Goal: Task Accomplishment & Management: Use online tool/utility

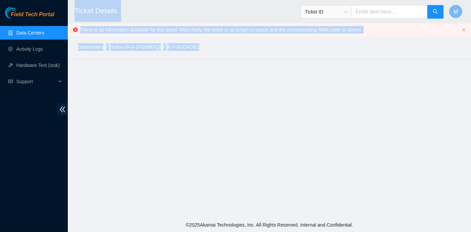
click at [27, 31] on link "Data Centers" at bounding box center [30, 32] width 28 height 5
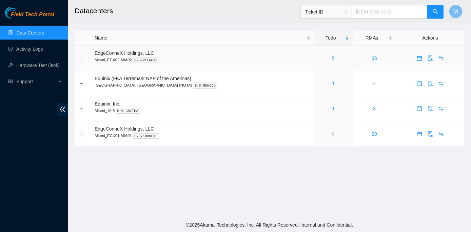
click at [332, 57] on link "5" at bounding box center [333, 58] width 3 height 5
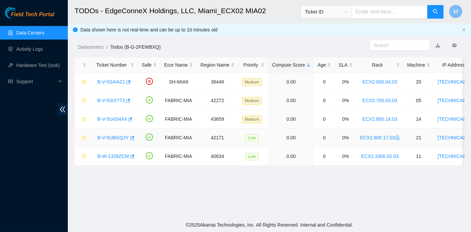
click at [113, 138] on link "B-V-5UBGQJY" at bounding box center [113, 137] width 32 height 5
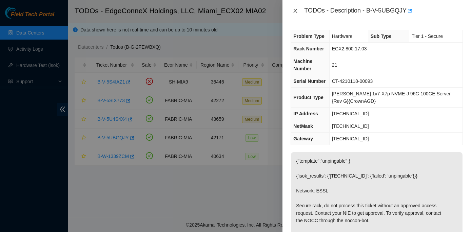
click at [296, 11] on icon "close" at bounding box center [294, 10] width 5 height 5
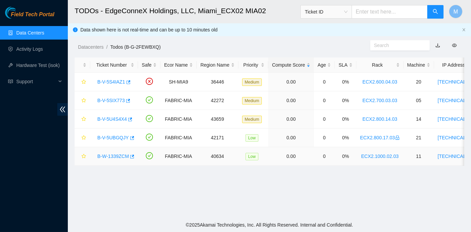
click at [117, 156] on link "B-W-1339ZCM" at bounding box center [113, 156] width 32 height 5
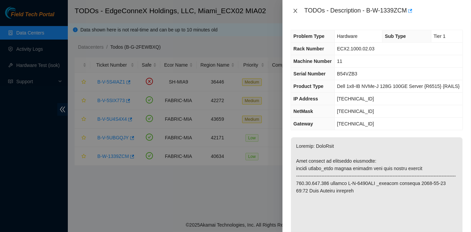
click at [295, 11] on icon "close" at bounding box center [295, 11] width 4 height 4
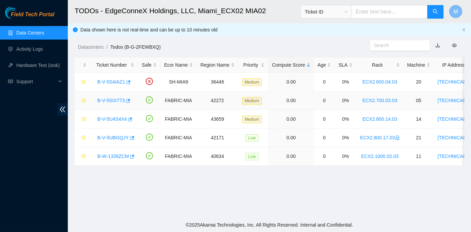
click at [111, 99] on link "B-V-5SIX773" at bounding box center [110, 100] width 27 height 5
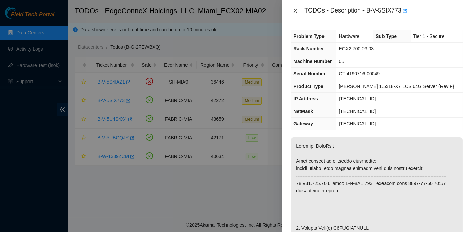
click at [294, 9] on icon "close" at bounding box center [295, 11] width 4 height 4
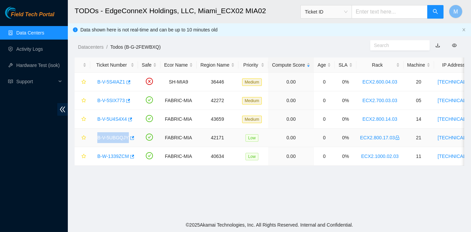
drag, startPoint x: 96, startPoint y: 136, endPoint x: 125, endPoint y: 138, distance: 29.9
click at [125, 138] on div "B-V-5UBGQJY" at bounding box center [114, 137] width 40 height 11
copy link "B-V-5UBGQJY"
click at [117, 119] on link "B-V-5U4S4X4" at bounding box center [111, 119] width 29 height 5
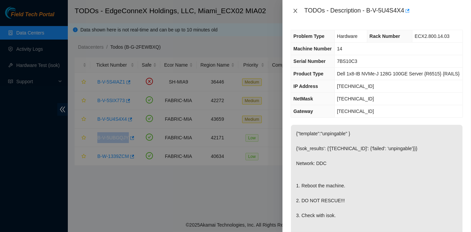
click at [296, 10] on icon "close" at bounding box center [294, 10] width 5 height 5
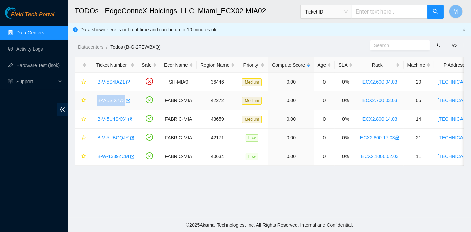
drag, startPoint x: 95, startPoint y: 100, endPoint x: 123, endPoint y: 104, distance: 27.7
click at [123, 104] on div "B-V-5SIX773" at bounding box center [114, 100] width 40 height 11
copy link "B-V-5SIX773"
click at [112, 110] on td "B-V-5U4S4X4" at bounding box center [114, 119] width 48 height 19
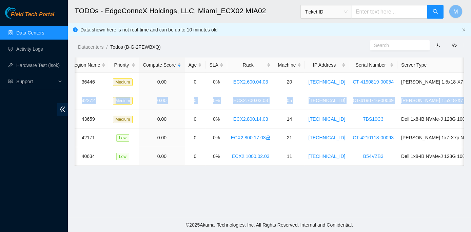
scroll to position [0, 188]
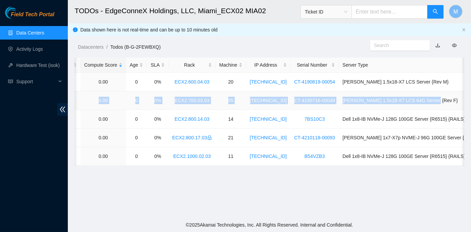
drag, startPoint x: 95, startPoint y: 100, endPoint x: 447, endPoint y: 97, distance: 352.0
click at [447, 97] on tr "B-V-5SIX773 FABRIC-MIA 42272 Medium 0.00 0 0% ECX2.700.03.03 05 23.193.107.72 C…" at bounding box center [198, 100] width 623 height 19
copy tr "B-V-5SIX773 FABRIC-MIA 42272 Medium 0.00 0 0% ECX2.700.03.03 05 23.193.107.72 C…"
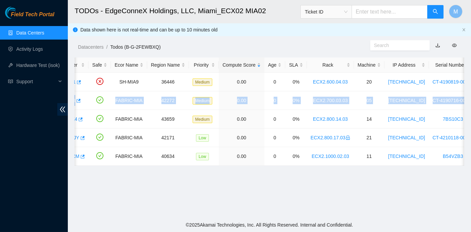
scroll to position [0, 0]
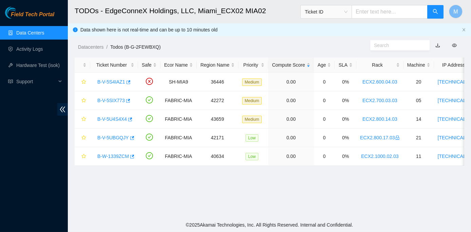
click at [102, 206] on main "TODOs - EdgeConneX Holdings, LLC, Miami_ECX02 MIA02 Ticket ID M Data shown here…" at bounding box center [269, 109] width 403 height 218
click at [104, 101] on link "B-V-5SIX773" at bounding box center [110, 100] width 27 height 5
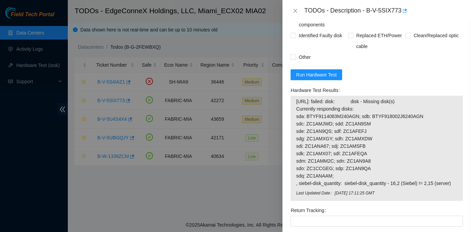
scroll to position [585, 0]
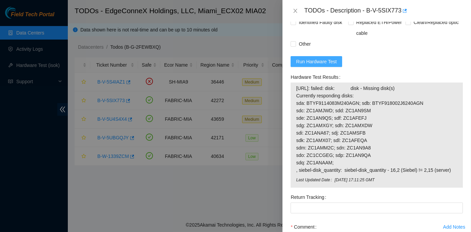
click at [317, 65] on span "Run Hardware Test" at bounding box center [316, 61] width 41 height 7
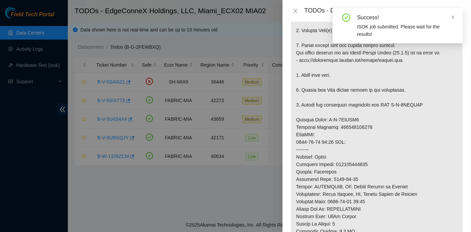
scroll to position [167, 0]
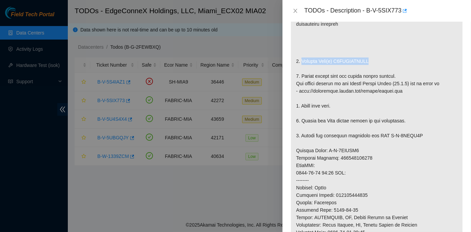
drag, startPoint x: 301, startPoint y: 67, endPoint x: 365, endPoint y: 68, distance: 64.0
click at [365, 68] on p at bounding box center [376, 155] width 171 height 368
copy p "Replace Disk(s) Y9QXKAFAFJKA"
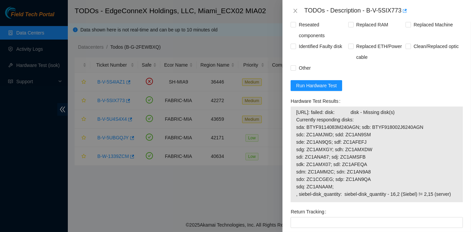
scroll to position [567, 0]
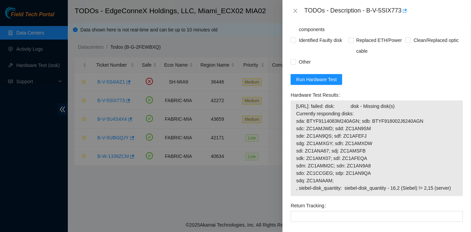
drag, startPoint x: 291, startPoint y: 100, endPoint x: 450, endPoint y: 198, distance: 186.6
click at [450, 198] on div "Hardware Test Results 23.193.107.72: failed: disk: disk - Missing disk(s) Curre…" at bounding box center [377, 145] width 178 height 111
copy div "Hardware Test Results 23.193.107.72: failed: disk: disk - Missing disk(s) Curre…"
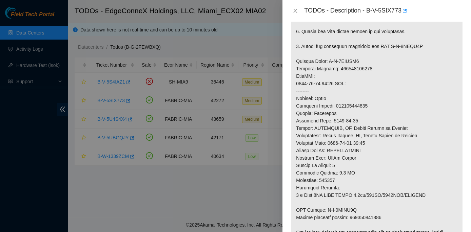
scroll to position [247, 0]
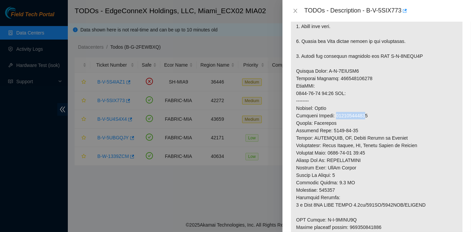
drag, startPoint x: 334, startPoint y: 121, endPoint x: 363, endPoint y: 120, distance: 29.2
click at [363, 120] on p at bounding box center [376, 75] width 171 height 368
click at [365, 123] on p at bounding box center [376, 75] width 171 height 368
click at [336, 122] on p at bounding box center [376, 75] width 171 height 368
drag, startPoint x: 334, startPoint y: 122, endPoint x: 367, endPoint y: 120, distance: 33.6
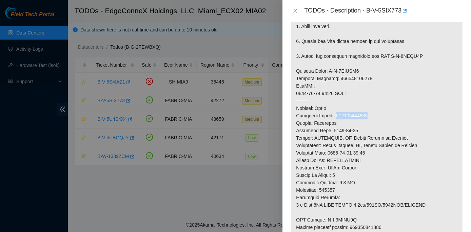
click at [367, 120] on p at bounding box center [376, 75] width 171 height 368
copy p "463470042558"
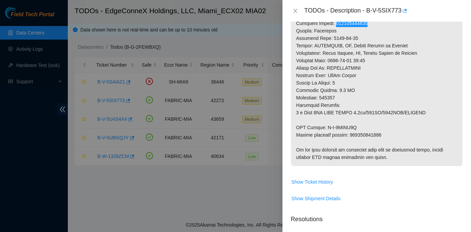
scroll to position [308, 0]
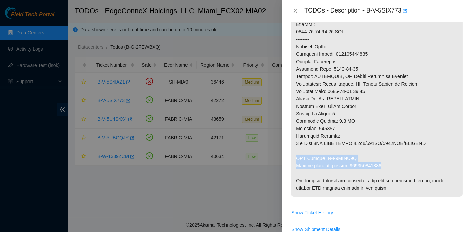
drag, startPoint x: 295, startPoint y: 164, endPoint x: 382, endPoint y: 173, distance: 87.9
click at [382, 173] on p at bounding box center [376, 13] width 171 height 368
copy p "RMA Return: B-V-5TIPG8Q Return tracking number: 463470042569"
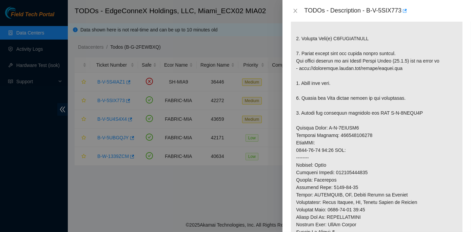
scroll to position [185, 0]
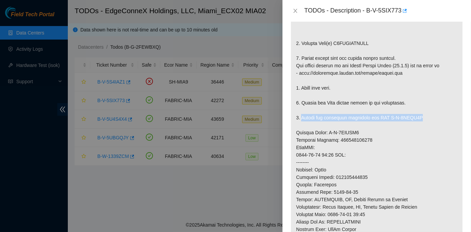
drag, startPoint x: 301, startPoint y: 123, endPoint x: 416, endPoint y: 125, distance: 115.6
click at [416, 125] on p at bounding box center [376, 137] width 171 height 368
copy p "Return the defective equipment via RMA B-V-5TIPG8Q"
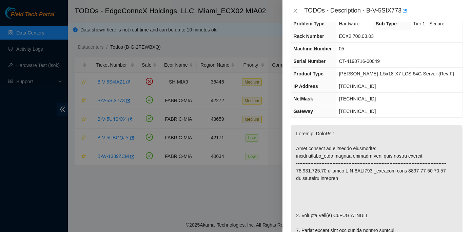
scroll to position [0, 0]
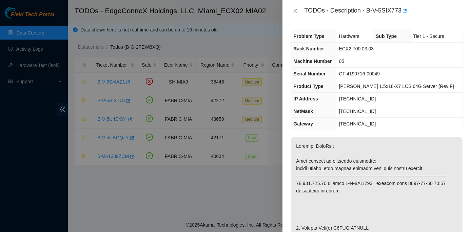
click at [272, 218] on div at bounding box center [235, 116] width 471 height 232
click at [147, 199] on div at bounding box center [235, 116] width 471 height 232
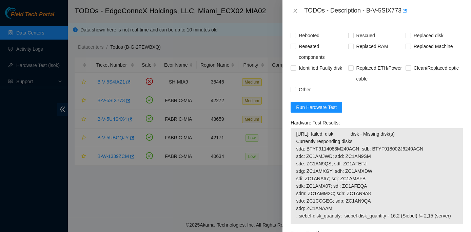
scroll to position [554, 0]
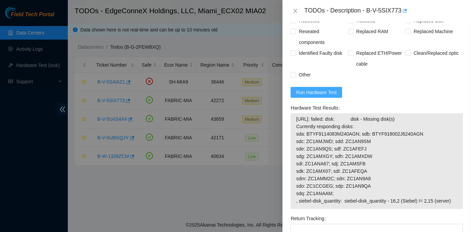
click at [310, 96] on span "Run Hardware Test" at bounding box center [316, 92] width 41 height 7
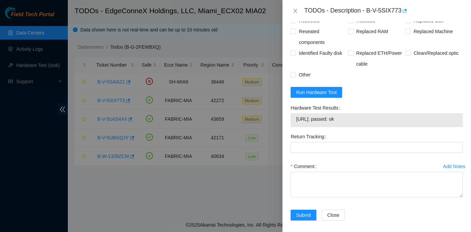
drag, startPoint x: 289, startPoint y: 114, endPoint x: 356, endPoint y: 126, distance: 68.1
click at [356, 126] on div "Hardware Test Results 23.193.107.72: passed: ok" at bounding box center [377, 117] width 178 height 29
copy div "Hardware Test Results 23.193.107.72: passed: ok"
click at [295, 10] on icon "close" at bounding box center [295, 11] width 4 height 4
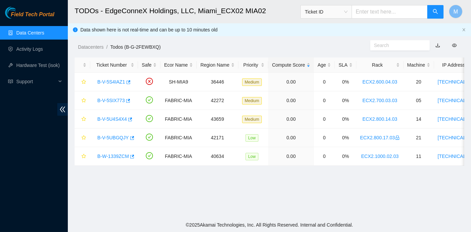
scroll to position [178, 0]
click at [119, 138] on link "B-V-5UBGQJY" at bounding box center [113, 137] width 32 height 5
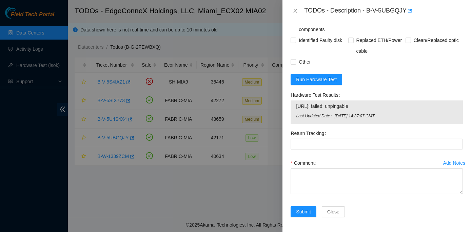
scroll to position [370, 0]
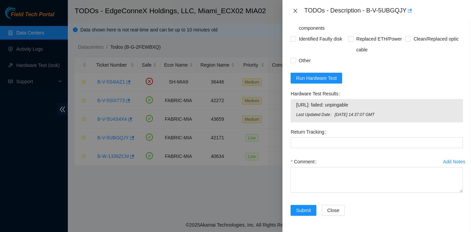
click at [295, 10] on icon "close" at bounding box center [295, 11] width 4 height 4
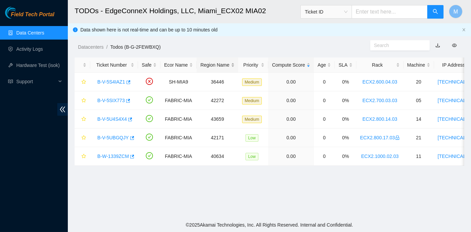
scroll to position [178, 0]
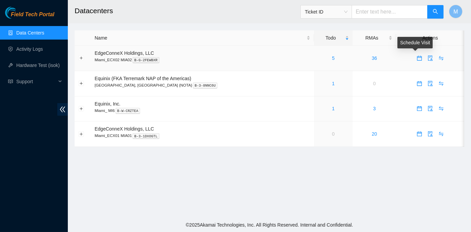
click at [416, 58] on icon "calendar" at bounding box center [418, 58] width 5 height 5
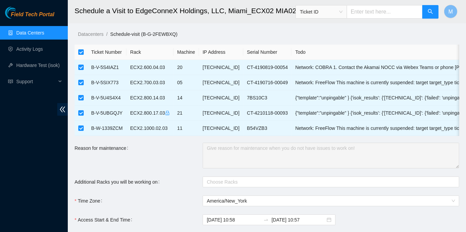
click at [82, 53] on input "checkbox" at bounding box center [80, 51] width 5 height 5
checkbox input "false"
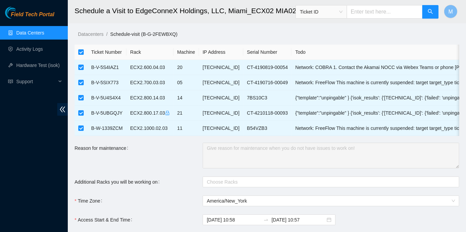
checkbox input "false"
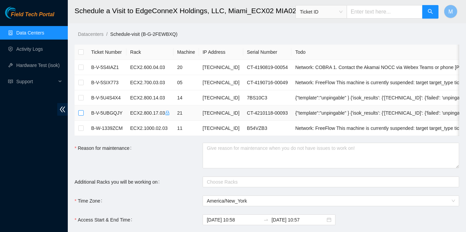
click at [80, 112] on input "checkbox" at bounding box center [80, 112] width 5 height 5
checkbox input "true"
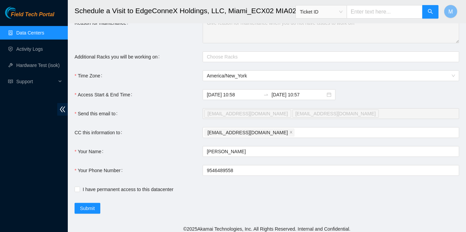
scroll to position [133, 0]
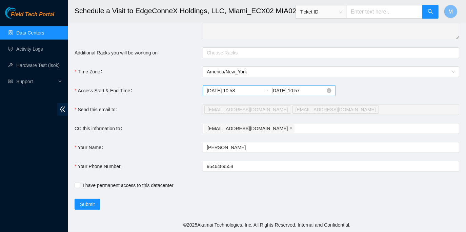
click at [271, 90] on input "2025-08-19 10:57" at bounding box center [298, 90] width 54 height 7
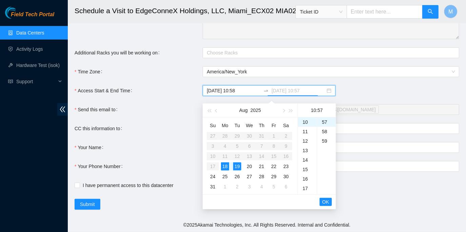
click at [223, 163] on div "18" at bounding box center [225, 167] width 8 height 8
click at [306, 132] on div "18" at bounding box center [307, 136] width 19 height 9
click at [324, 128] on div "45" at bounding box center [326, 131] width 19 height 9
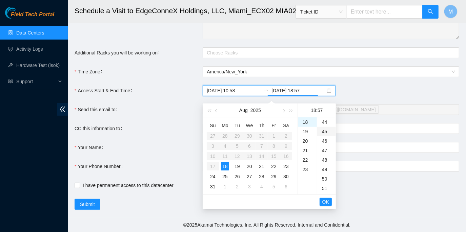
type input "2025-08-18 18:45"
click at [326, 199] on span "OK" at bounding box center [325, 202] width 7 height 7
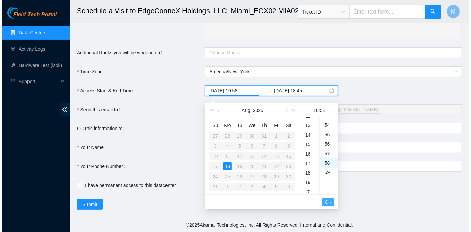
scroll to position [550, 0]
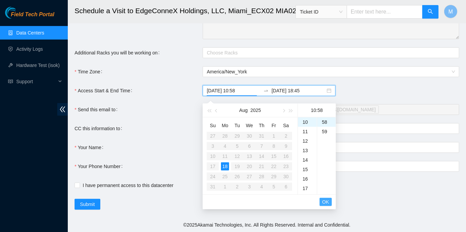
click at [326, 200] on span "OK" at bounding box center [325, 202] width 7 height 7
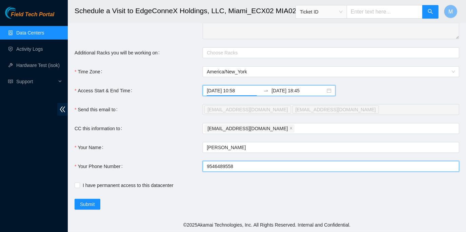
click at [207, 165] on input "9546489558" at bounding box center [331, 166] width 256 height 11
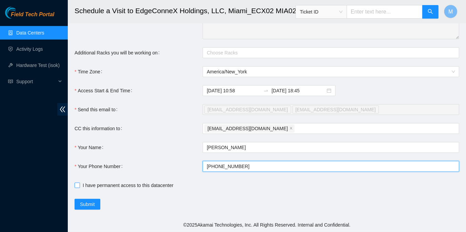
type input "+19546489558"
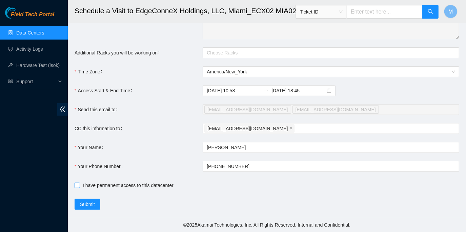
click at [76, 187] on input "I have permanent access to this datacenter" at bounding box center [77, 185] width 5 height 5
checkbox input "true"
click at [88, 202] on span "Submit" at bounding box center [87, 204] width 15 height 7
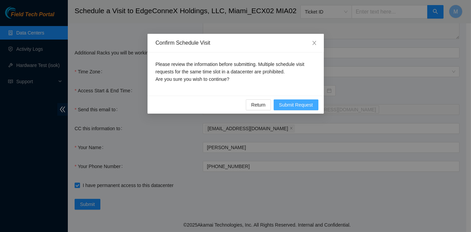
click at [290, 105] on span "Submit Request" at bounding box center [296, 104] width 34 height 7
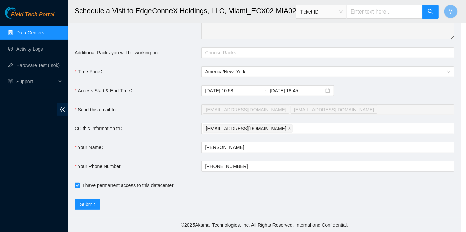
type input "2025-08-18 10:59"
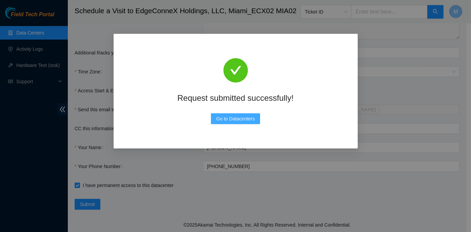
click at [234, 117] on span "Go to Datacenters" at bounding box center [235, 118] width 39 height 7
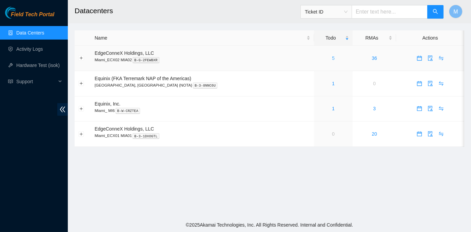
click at [332, 56] on link "5" at bounding box center [333, 58] width 3 height 5
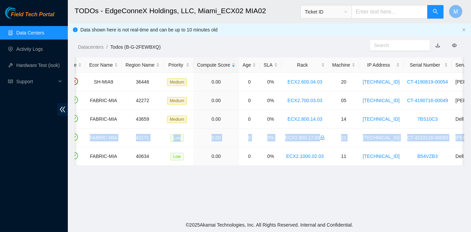
scroll to position [0, 188]
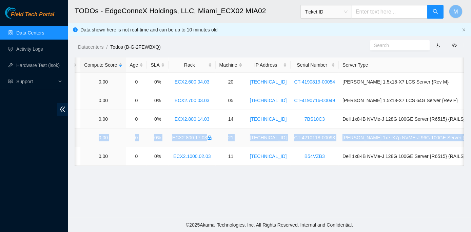
drag, startPoint x: 95, startPoint y: 137, endPoint x: 460, endPoint y: 133, distance: 365.2
click at [460, 133] on tr "B-V-5UBGQJY FABRIC-MIA 42171 Low 0.00 0 0% ECX2.800.17.03 21 23.218.252.88 CT-4…" at bounding box center [198, 138] width 623 height 19
copy tr "B-V-5UBGQJY FABRIC-MIA 42171 Low 0.00 0 0% ECX2.800.17.03 21 23.218.252.88 CT-4…"
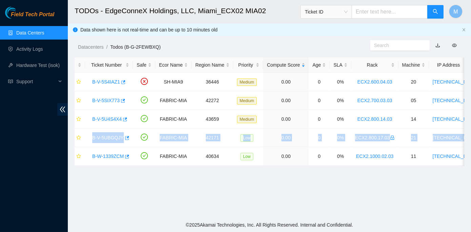
scroll to position [0, 0]
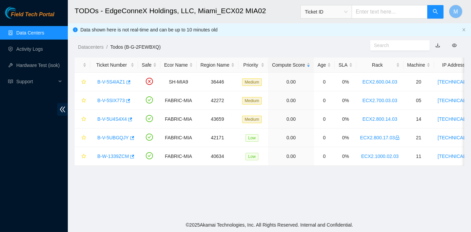
click at [102, 190] on main "TODOs - EdgeConneX Holdings, LLC, Miami_ECX02 MIA02 Ticket ID M Data shown here…" at bounding box center [269, 109] width 403 height 218
click at [110, 137] on link "B-V-5UBGQJY" at bounding box center [113, 137] width 32 height 5
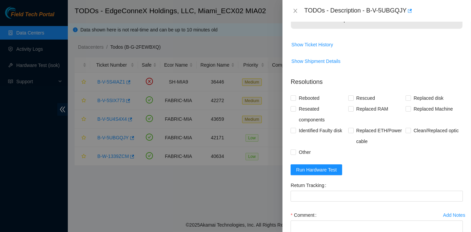
scroll to position [277, 0]
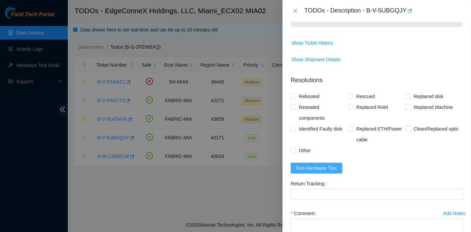
click at [318, 172] on span "Run Hardware Test" at bounding box center [316, 168] width 41 height 7
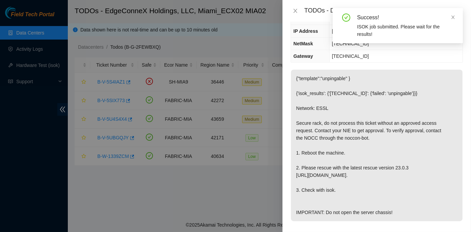
scroll to position [123, 0]
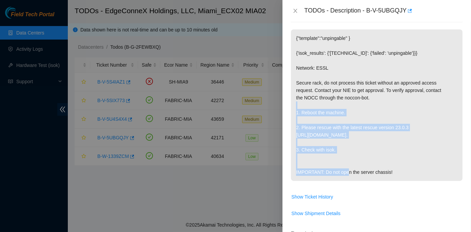
drag, startPoint x: 295, startPoint y: 109, endPoint x: 348, endPoint y: 149, distance: 65.7
click at [348, 149] on p "{"template":"unpingable" } {'isok_results': {'23.218.252.88': {'failed': 'unpin…" at bounding box center [376, 105] width 171 height 152
copy p "1. Reboot the machine. 2. Please rescue with the latest rescue version 23.0.3 h…"
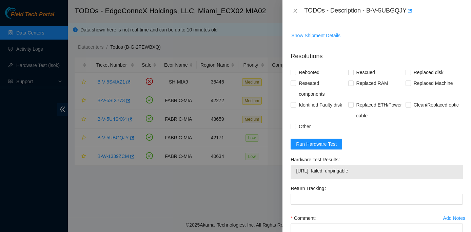
scroll to position [308, 0]
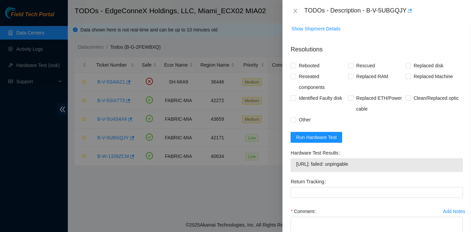
drag, startPoint x: 290, startPoint y: 166, endPoint x: 366, endPoint y: 180, distance: 77.0
click at [366, 177] on div "Hardware Test Results 23.218.252.88: failed: unpingable" at bounding box center [377, 162] width 178 height 29
copy div "Hardware Test Results 23.218.252.88: failed: unpingable"
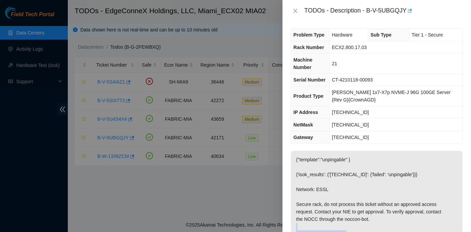
scroll to position [0, 0]
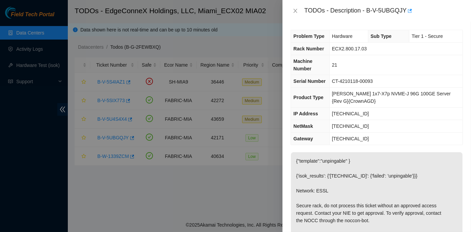
click at [362, 53] on td "ECX2.800.17.03" at bounding box center [395, 49] width 133 height 13
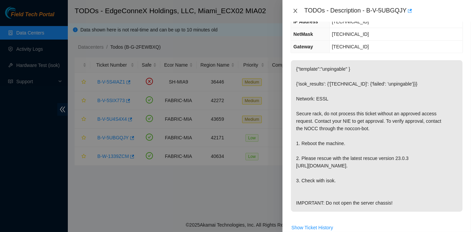
click at [295, 12] on icon "close" at bounding box center [294, 10] width 5 height 5
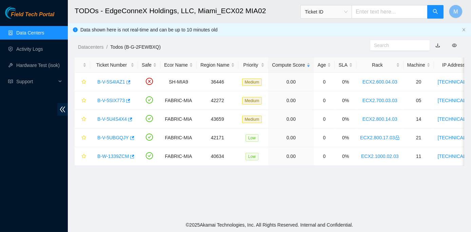
scroll to position [100, 0]
click at [116, 120] on link "B-V-5U4S4X4" at bounding box center [111, 119] width 29 height 5
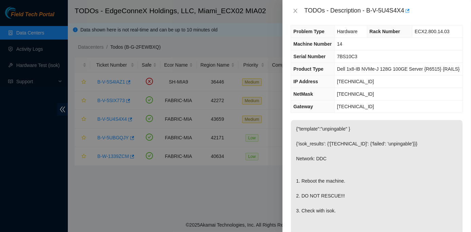
scroll to position [0, 0]
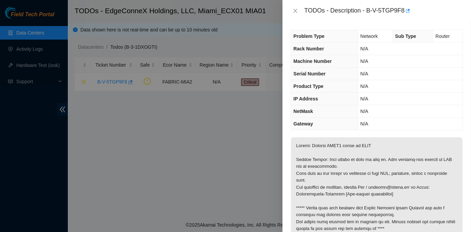
scroll to position [154, 0]
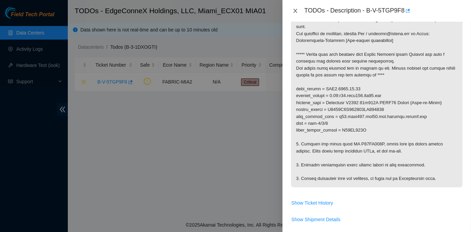
click at [294, 11] on icon "close" at bounding box center [294, 10] width 5 height 5
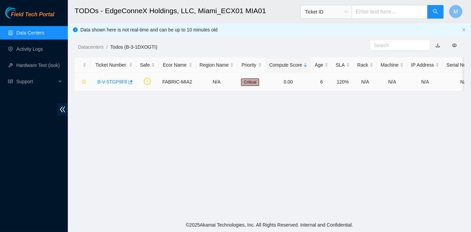
scroll to position [167, 0]
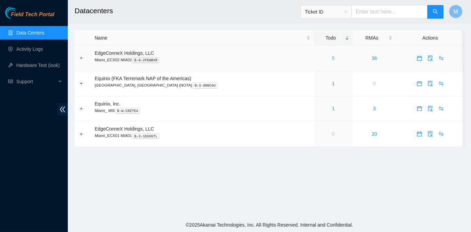
click at [332, 59] on link "5" at bounding box center [333, 58] width 3 height 5
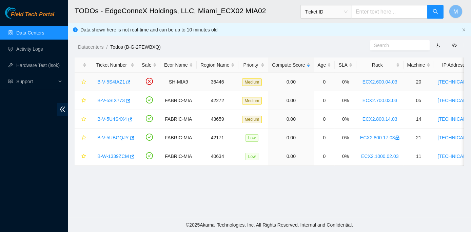
click at [116, 81] on link "B-V-5S4IAZ1" at bounding box center [111, 81] width 28 height 5
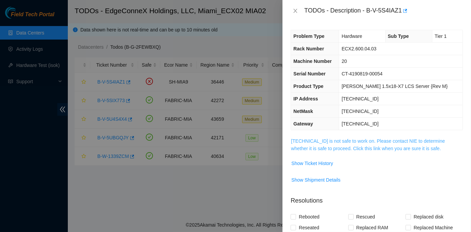
click at [342, 139] on link "[TECHNICAL_ID] is not safe to work on. Please contact NIE to determine whether …" at bounding box center [368, 145] width 154 height 13
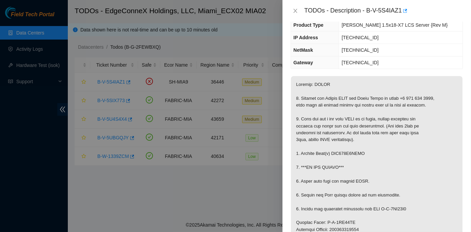
scroll to position [61, 0]
click at [295, 10] on icon "close" at bounding box center [294, 10] width 5 height 5
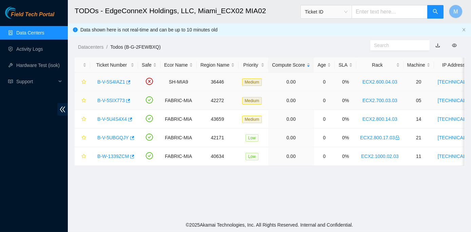
scroll to position [84, 0]
click at [111, 119] on link "B-V-5U4S4X4" at bounding box center [111, 119] width 29 height 5
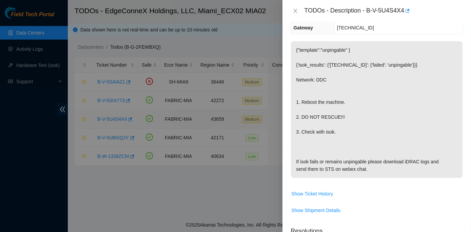
scroll to position [61, 0]
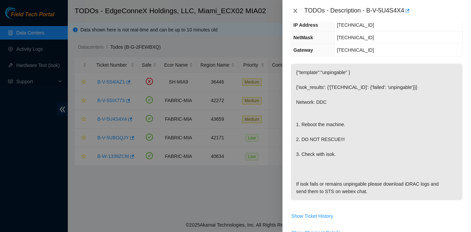
click at [294, 11] on icon "close" at bounding box center [294, 10] width 5 height 5
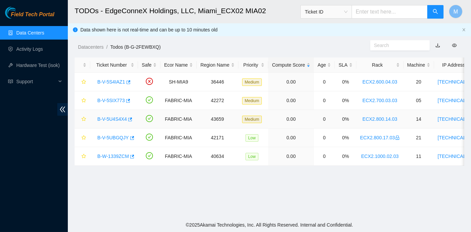
scroll to position [84, 0]
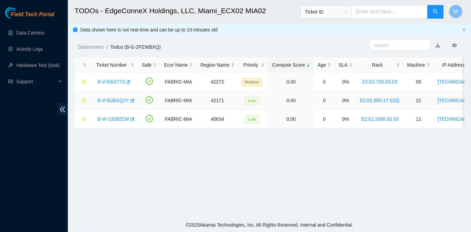
click at [113, 101] on link "B-V-5UBGQJY" at bounding box center [113, 100] width 32 height 5
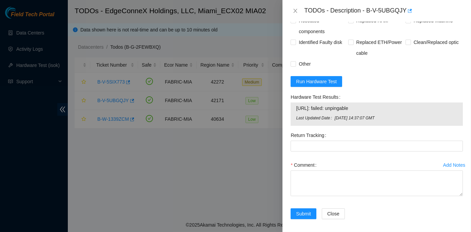
scroll to position [369, 0]
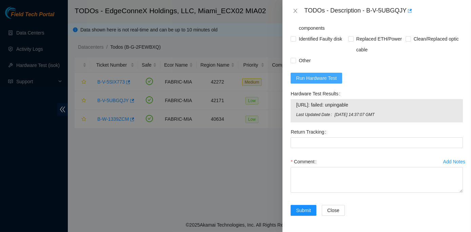
click at [313, 82] on span "Run Hardware Test" at bounding box center [316, 78] width 41 height 7
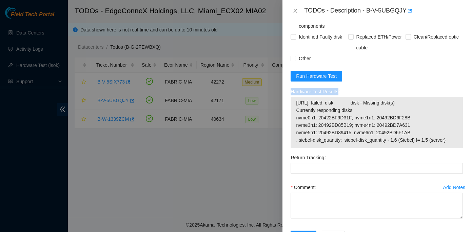
drag, startPoint x: 290, startPoint y: 105, endPoint x: 441, endPoint y: 161, distance: 161.1
click at [441, 152] on div "Hardware Test Results 23.218.252.88: failed: disk: disk - Missing disk(s) Curre…" at bounding box center [377, 119] width 178 height 66
drag, startPoint x: 367, startPoint y: 11, endPoint x: 403, endPoint y: 14, distance: 37.1
click at [403, 14] on div "TODOs - Description - B-V-5UBGQJY" at bounding box center [383, 10] width 159 height 11
copy div "B-V-5UBGQJY"
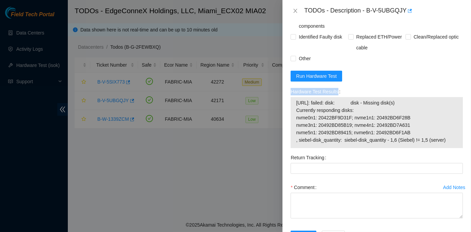
drag, startPoint x: 291, startPoint y: 106, endPoint x: 443, endPoint y: 162, distance: 162.3
click at [443, 148] on div "Hardware Test Results 23.218.252.88: failed: disk: disk - Missing disk(s) Curre…" at bounding box center [376, 117] width 172 height 62
copy label "Hardware Test Results"
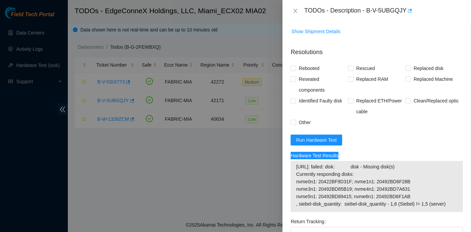
scroll to position [339, 0]
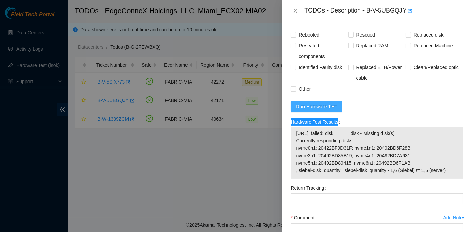
click at [318, 110] on span "Run Hardware Test" at bounding box center [316, 106] width 41 height 7
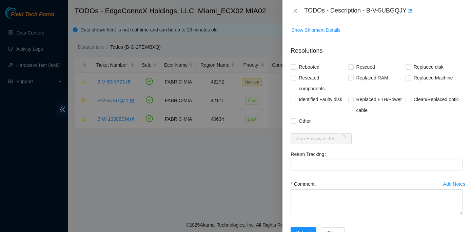
scroll to position [343, 0]
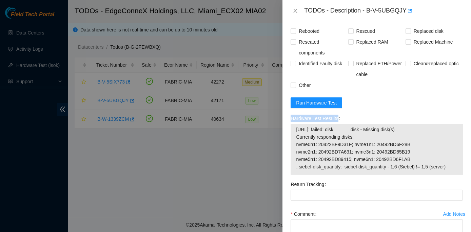
drag, startPoint x: 288, startPoint y: 131, endPoint x: 440, endPoint y: 190, distance: 163.1
click at [440, 179] on div "Hardware Test Results 23.218.252.88: failed: disk: disk - Missing disk(s) Curre…" at bounding box center [377, 146] width 178 height 66
copy label "Hardware Test Results"
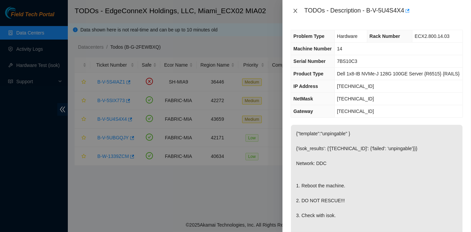
click at [293, 8] on icon "close" at bounding box center [294, 10] width 5 height 5
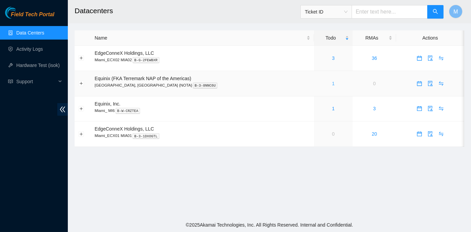
click at [332, 81] on link "1" at bounding box center [333, 83] width 3 height 5
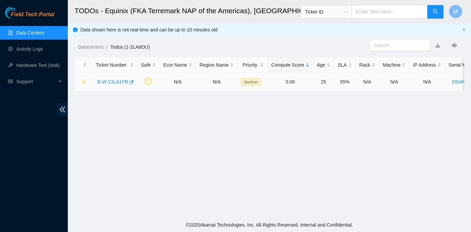
click at [111, 79] on link "B-W-13LA1PB" at bounding box center [112, 81] width 31 height 5
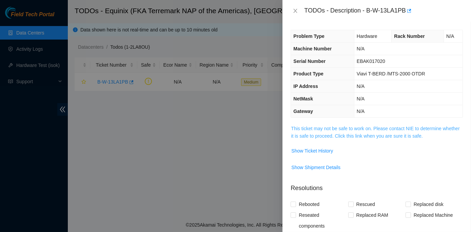
click at [335, 127] on link "This ticket may not be safe to work on. Please contact NIE to determine whether…" at bounding box center [375, 132] width 168 height 13
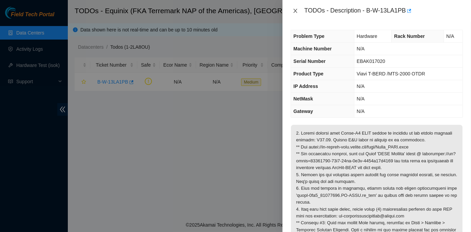
click at [298, 9] on button "Close" at bounding box center [294, 11] width 9 height 6
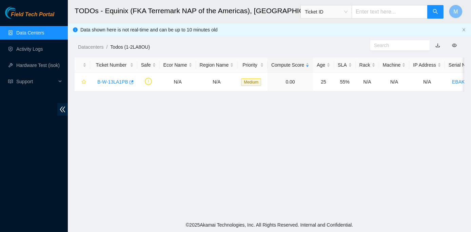
click at [30, 32] on link "Data Centers" at bounding box center [30, 32] width 28 height 5
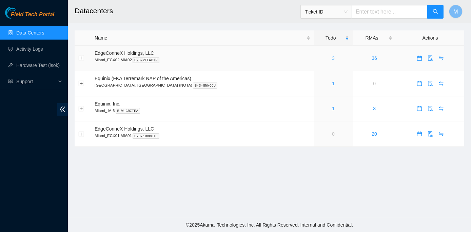
click at [332, 59] on link "3" at bounding box center [333, 58] width 3 height 5
